Goal: Task Accomplishment & Management: Understand process/instructions

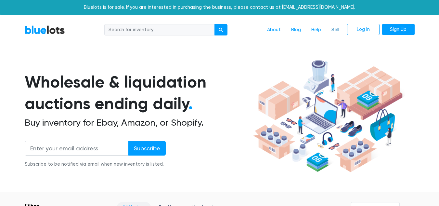
click at [337, 29] on link "Sell" at bounding box center [335, 30] width 18 height 12
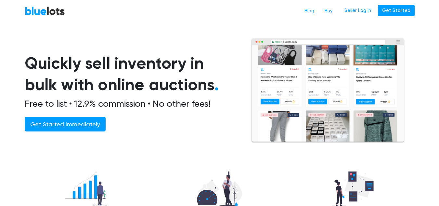
scroll to position [15, 0]
